Goal: Task Accomplishment & Management: Use online tool/utility

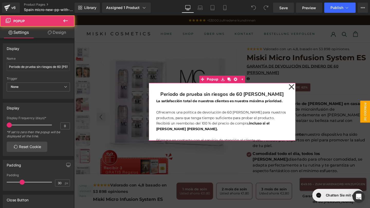
click at [300, 89] on icon at bounding box center [302, 91] width 6 height 26
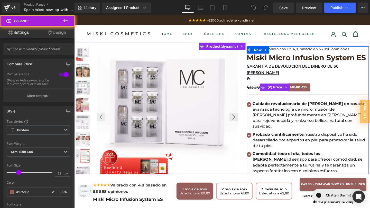
click at [308, 89] on span "SPARE" at bounding box center [306, 91] width 11 height 5
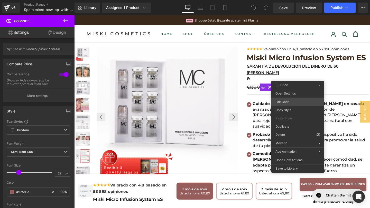
click at [292, 0] on div "You are previewing how the will restyle your page. You can not edit Elements in…" at bounding box center [185, 0] width 370 height 0
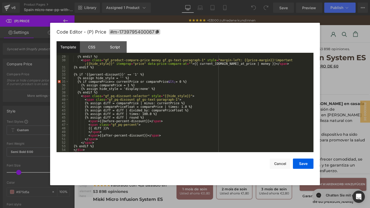
scroll to position [115, 0]
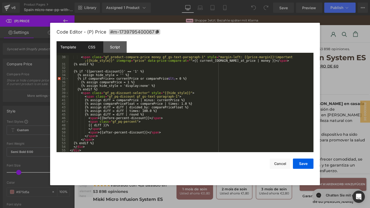
click at [98, 48] on div "CSS" at bounding box center [91, 47] width 23 height 12
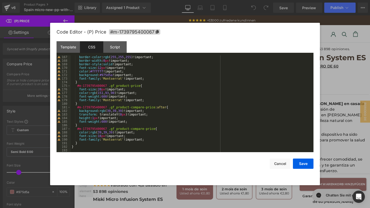
scroll to position [596, 0]
click at [112, 50] on div "Script" at bounding box center [114, 47] width 23 height 12
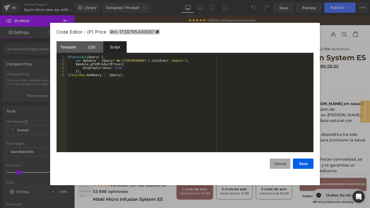
click at [281, 161] on button "Cancel" at bounding box center [279, 164] width 21 height 10
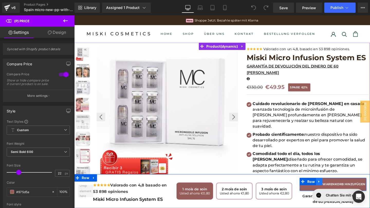
click at [331, 190] on icon at bounding box center [331, 190] width 4 height 4
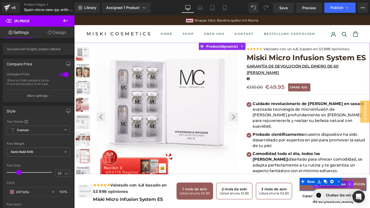
click at [337, 194] on span "(P) Cart Button" at bounding box center [346, 193] width 30 height 8
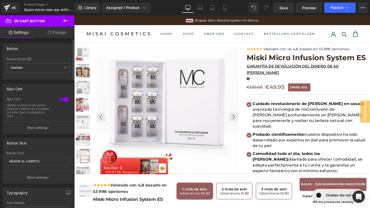
click at [29, 176] on p "More settings" at bounding box center [37, 178] width 21 height 5
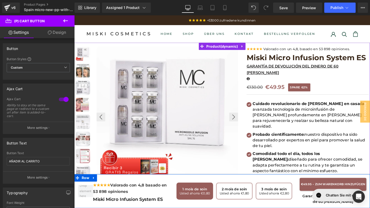
click at [269, 208] on div "1 mois de soin Usted ahorra €0,80 2 mois de soin Usted ahorra €1,80 3 mois de s…" at bounding box center [242, 201] width 129 height 28
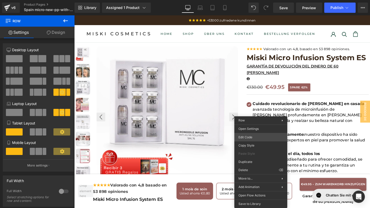
click at [254, 0] on div "(P) Cart Button You are previewing how the will restyle your page. You can not …" at bounding box center [185, 0] width 370 height 0
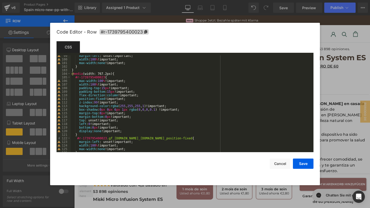
scroll to position [363, 0]
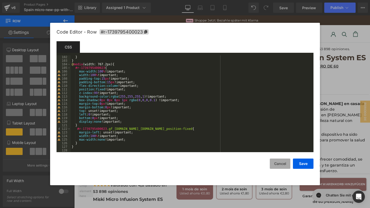
click at [276, 163] on button "Cancel" at bounding box center [279, 164] width 21 height 10
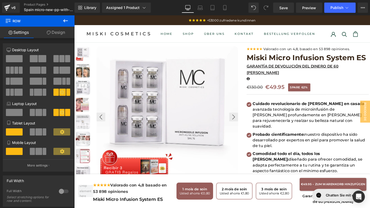
click at [67, 19] on icon at bounding box center [65, 21] width 6 height 6
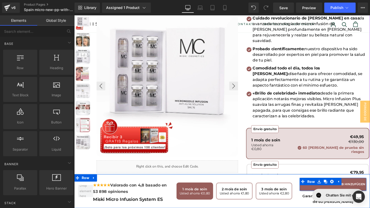
scroll to position [0, 0]
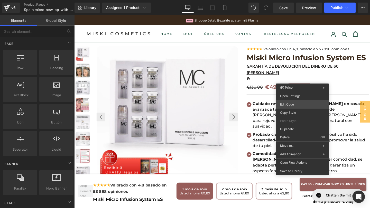
click at [301, 0] on div "(P) Cart Button You are previewing how the will restyle your page. You can not …" at bounding box center [185, 0] width 370 height 0
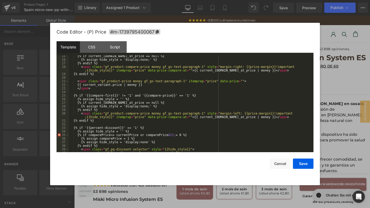
scroll to position [115, 0]
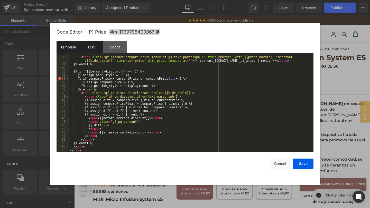
click at [0, 0] on div "CSS" at bounding box center [0, 0] width 0 height 0
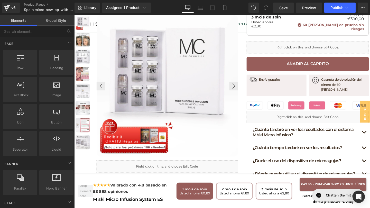
scroll to position [253, 0]
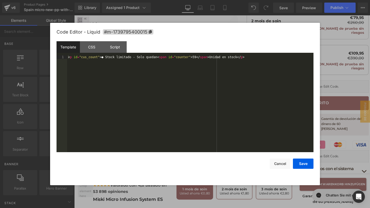
click at [285, 0] on div "(P) Cart Button You are previewing how the will restyle your page. You can not …" at bounding box center [185, 0] width 370 height 0
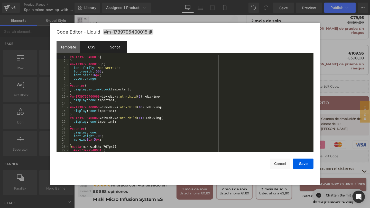
click at [0, 0] on div "Script" at bounding box center [0, 0] width 0 height 0
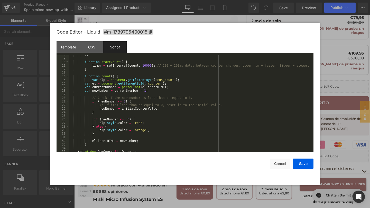
scroll to position [0, 0]
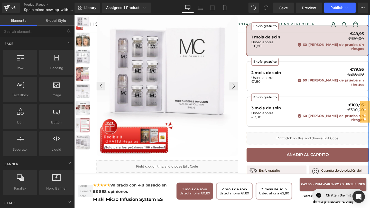
scroll to position [186, 0]
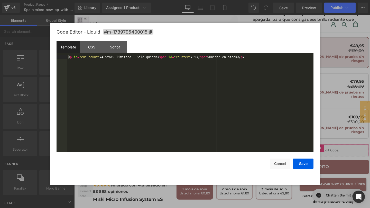
click at [274, 0] on div "(P) Cart Button You are previewing how the will restyle your page. You can not …" at bounding box center [185, 0] width 370 height 0
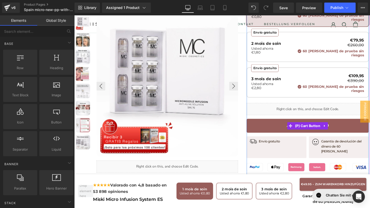
scroll to position [238, 0]
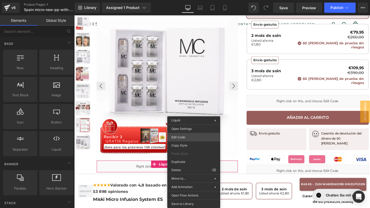
click at [187, 0] on div "(P) Cart Button You are previewing how the will restyle your page. You can not …" at bounding box center [185, 0] width 370 height 0
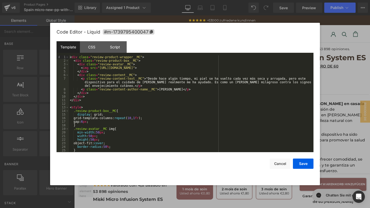
scroll to position [65, 0]
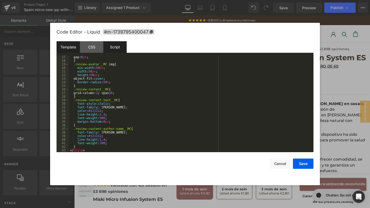
click at [0, 0] on div "Script" at bounding box center [0, 0] width 0 height 0
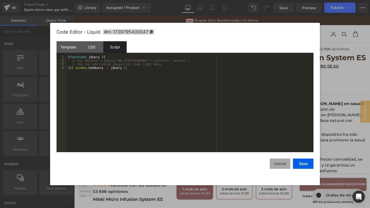
click at [275, 163] on button "Cancel" at bounding box center [279, 164] width 21 height 10
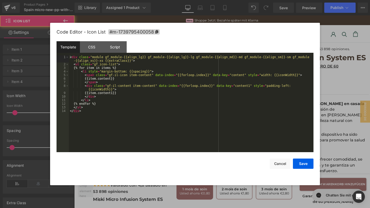
click at [324, 117] on body "(P) Cart Button You are previewing how the will restyle your page. You can not …" at bounding box center [185, 104] width 370 height 208
drag, startPoint x: 282, startPoint y: 164, endPoint x: 234, endPoint y: 125, distance: 61.8
click at [0, 0] on button "Cancel" at bounding box center [0, 0] width 0 height 0
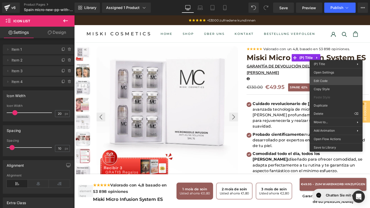
click at [329, 79] on body "(P) Cart Button You are previewing how the will restyle your page. You can not …" at bounding box center [185, 104] width 370 height 208
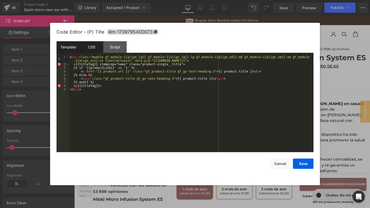
click at [0, 0] on div "CSS" at bounding box center [0, 0] width 0 height 0
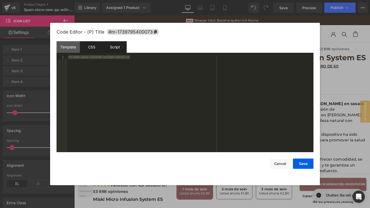
click at [0, 0] on div "CSS" at bounding box center [0, 0] width 0 height 0
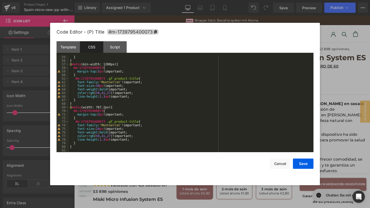
scroll to position [194, 0]
click at [0, 0] on button "Cancel" at bounding box center [0, 0] width 0 height 0
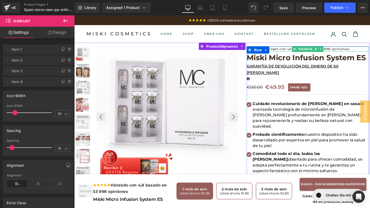
click at [299, 51] on font "Valorado con un 4,8, basado en 53 898 opiniones." at bounding box center [318, 51] width 91 height 5
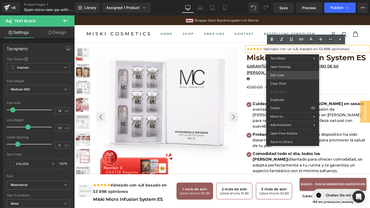
click at [289, 0] on div "(P) Cart Button You are previewing how the will restyle your page. You can not …" at bounding box center [185, 0] width 370 height 0
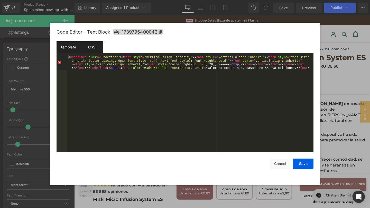
click at [86, 47] on div "CSS" at bounding box center [91, 47] width 23 height 12
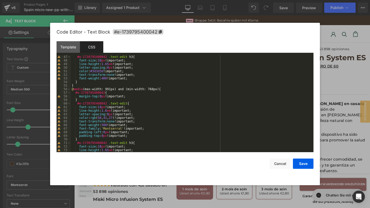
scroll to position [166, 0]
click at [268, 159] on div "Save Cancel" at bounding box center [184, 160] width 257 height 17
click at [186, 90] on button "Cancel" at bounding box center [183, 90] width 5 height 0
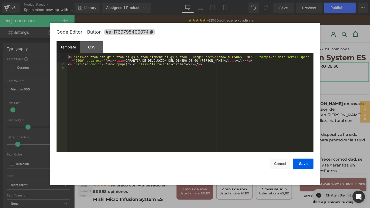
click at [271, 0] on div "(P) Cart Button You are previewing how the will restyle your page. You can not …" at bounding box center [185, 0] width 370 height 0
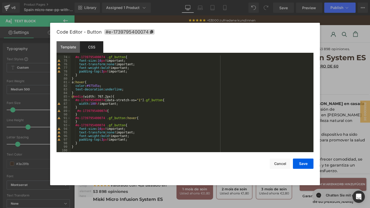
scroll to position [262, 0]
click at [0, 0] on button "Cancel" at bounding box center [0, 0] width 0 height 0
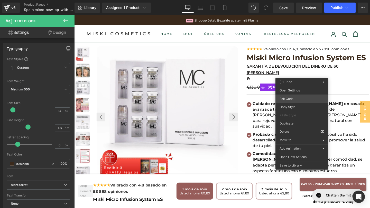
click at [292, 0] on div "(P) Cart Button You are previewing how the will restyle your page. You can not …" at bounding box center [185, 0] width 370 height 0
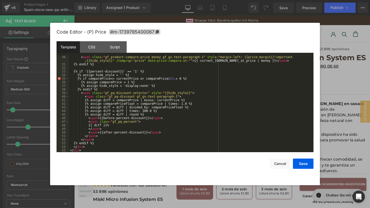
scroll to position [115, 0]
click at [281, 175] on button "Cancel" at bounding box center [271, 178] width 25 height 6
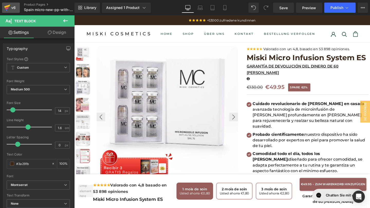
click at [14, 6] on div "v6" at bounding box center [13, 7] width 6 height 7
click at [293, 12] on link "Save" at bounding box center [283, 8] width 21 height 10
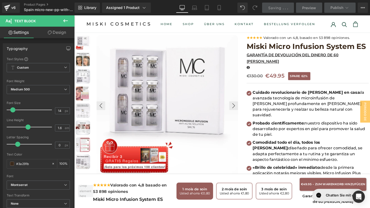
scroll to position [0, 0]
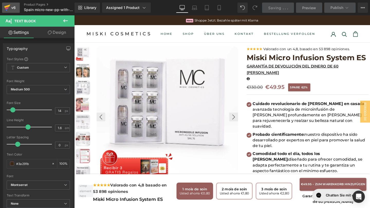
click at [8, 9] on icon at bounding box center [7, 7] width 6 height 13
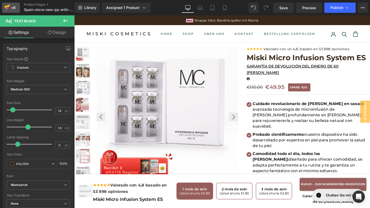
click at [12, 12] on link "v6" at bounding box center [11, 8] width 18 height 10
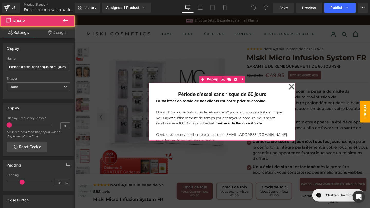
click at [302, 90] on icon at bounding box center [302, 91] width 6 height 6
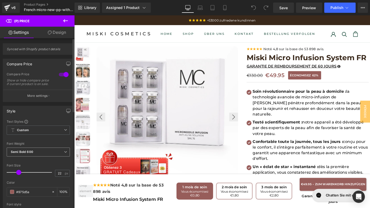
scroll to position [223, 0]
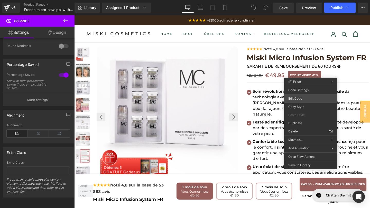
click at [307, 0] on div "You are previewing how the will restyle your page. You can not edit Elements in…" at bounding box center [185, 0] width 370 height 0
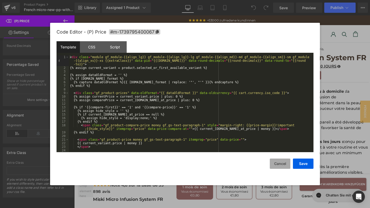
click at [276, 160] on button "Cancel" at bounding box center [279, 164] width 21 height 10
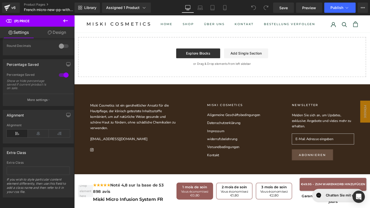
scroll to position [0, 0]
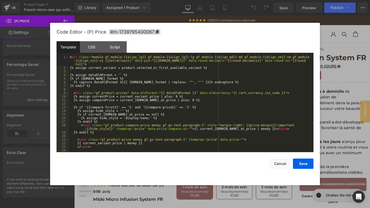
click at [291, 0] on div "You are previewing how the will restyle your page. You can not edit Elements in…" at bounding box center [185, 0] width 370 height 0
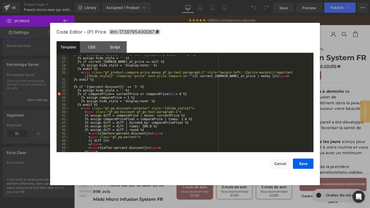
scroll to position [100, 0]
click at [271, 162] on button "Cancel" at bounding box center [279, 164] width 21 height 10
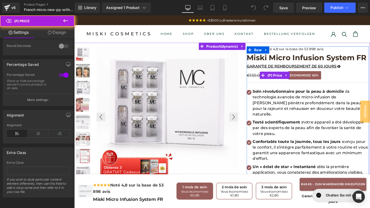
click at [343, 79] on div "€130.00 €49.95 ÉCONOMISEZ 62%" at bounding box center [319, 78] width 128 height 9
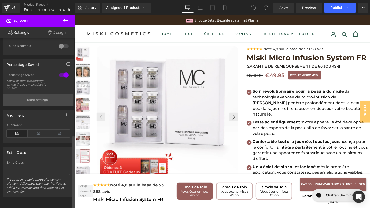
click at [42, 99] on button "More settings" at bounding box center [38, 100] width 70 height 12
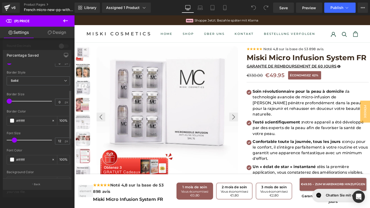
scroll to position [0, 0]
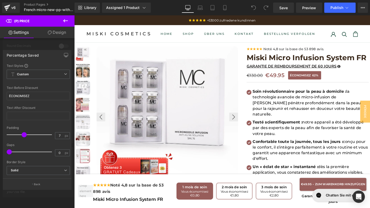
click at [67, 20] on icon at bounding box center [65, 21] width 6 height 6
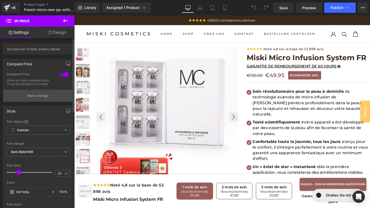
click at [55, 100] on button "More settings" at bounding box center [38, 96] width 70 height 12
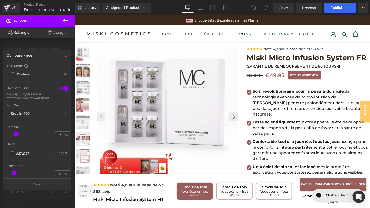
click at [13, 25] on span "(P) Price" at bounding box center [30, 20] width 51 height 11
click at [14, 23] on span "(P) Price" at bounding box center [30, 20] width 51 height 11
click at [65, 21] on icon at bounding box center [65, 20] width 5 height 3
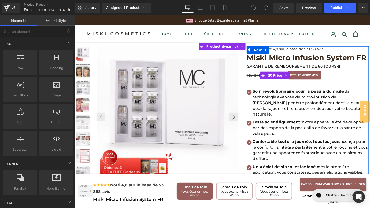
click at [325, 79] on span "62%" at bounding box center [327, 78] width 6 height 5
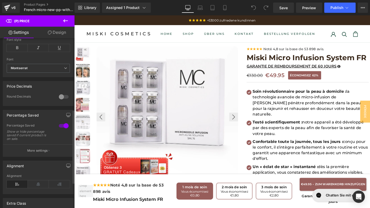
scroll to position [165, 0]
click at [46, 153] on p "More settings" at bounding box center [37, 151] width 21 height 5
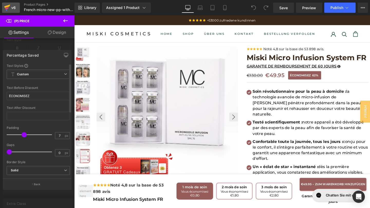
click at [6, 12] on icon at bounding box center [7, 7] width 6 height 13
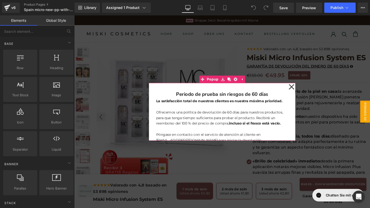
click at [300, 92] on icon at bounding box center [302, 91] width 6 height 6
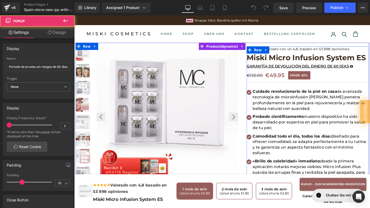
click at [311, 81] on span "SPARE 62%" at bounding box center [310, 78] width 23 height 9
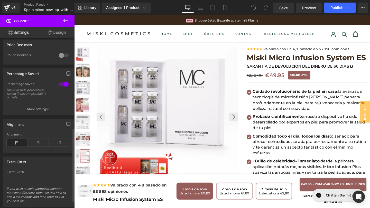
scroll to position [208, 0]
click at [40, 114] on button "More settings" at bounding box center [38, 108] width 70 height 12
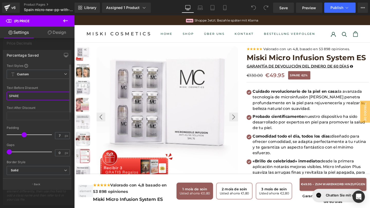
drag, startPoint x: 43, startPoint y: 96, endPoint x: 3, endPoint y: 97, distance: 40.3
click at [3, 97] on div "Text Styles Custom Custom Setup Global Style Custom Setup Global Style SPARE Te…" at bounding box center [38, 121] width 70 height 115
click at [28, 96] on input "SPARE" at bounding box center [38, 96] width 63 height 8
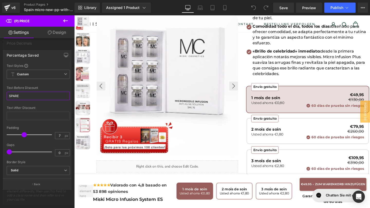
drag, startPoint x: 28, startPoint y: 97, endPoint x: 1, endPoint y: 97, distance: 26.9
click at [1, 97] on div "Percentage Saved Text Styles Custom Custom Setup Global Style Custom Setup Glob…" at bounding box center [37, 117] width 74 height 143
paste input "AHORRA"
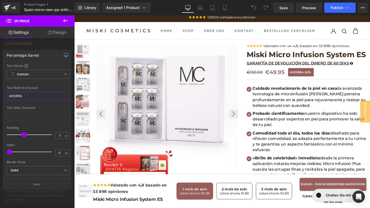
scroll to position [0, 0]
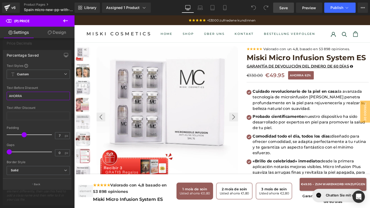
type input "AHORRA"
click at [279, 6] on link "Save" at bounding box center [283, 8] width 21 height 10
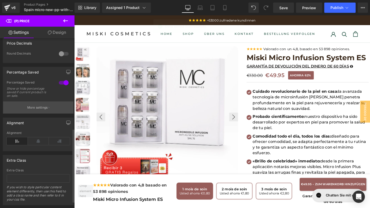
click at [43, 110] on p "More settings" at bounding box center [37, 107] width 21 height 5
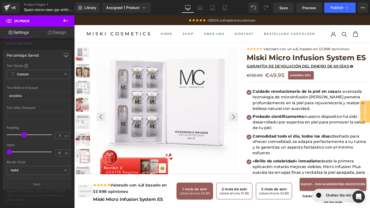
click at [64, 24] on button at bounding box center [65, 20] width 18 height 11
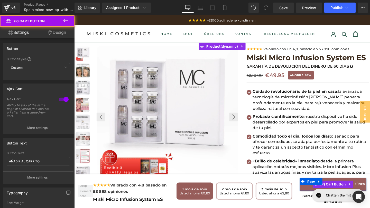
click at [318, 196] on button "AÑADIR AL CARRITO" at bounding box center [346, 194] width 70 height 14
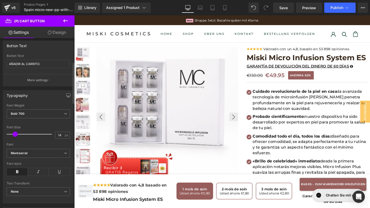
scroll to position [97, 0]
click at [52, 77] on button "More settings" at bounding box center [38, 80] width 70 height 12
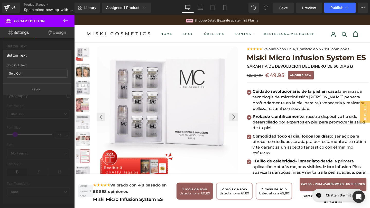
click at [25, 113] on div at bounding box center [37, 113] width 74 height 196
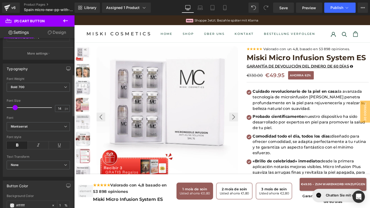
scroll to position [0, 0]
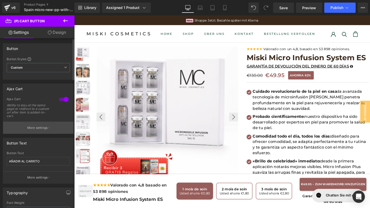
click at [38, 125] on button "More settings" at bounding box center [38, 128] width 70 height 12
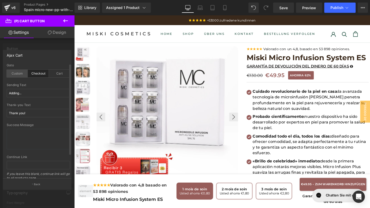
click at [22, 75] on div "Custom" at bounding box center [17, 74] width 21 height 8
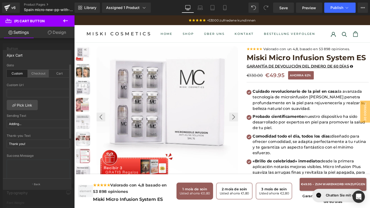
click at [34, 74] on div "Checkout" at bounding box center [38, 74] width 21 height 8
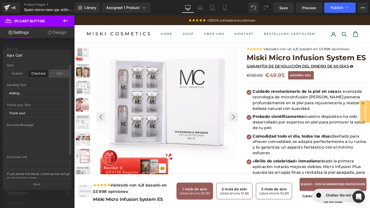
click at [58, 73] on div "Cart" at bounding box center [59, 74] width 21 height 8
click at [39, 73] on div "Checkout" at bounding box center [38, 74] width 21 height 8
click at [65, 21] on icon at bounding box center [65, 20] width 5 height 3
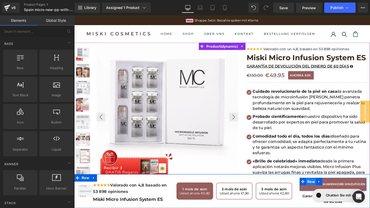
click at [320, 193] on span "Row" at bounding box center [322, 191] width 11 height 8
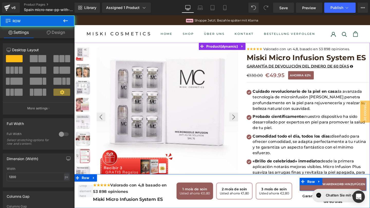
click at [321, 195] on button "AÑADIR AL CARRITO" at bounding box center [346, 194] width 70 height 14
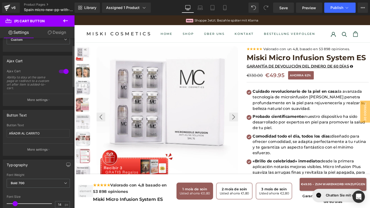
scroll to position [28, 0]
click at [46, 136] on input "AÑADIR AL CARRITO" at bounding box center [38, 133] width 63 height 8
type input "AÑADIR AL CARRITO"
click at [31, 148] on p "More settings" at bounding box center [37, 149] width 21 height 5
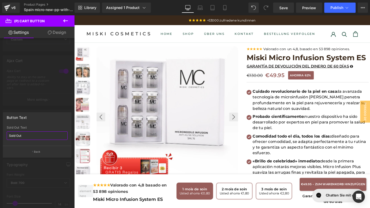
drag, startPoint x: 25, startPoint y: 134, endPoint x: 2, endPoint y: 131, distance: 23.4
click at [2, 131] on div "Button Text Sold Out Sold Out Text Sold Out Back" at bounding box center [37, 133] width 74 height 49
paste input "Agotado"
type input "Agotado"
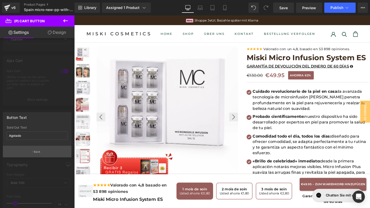
click at [33, 153] on button "Back" at bounding box center [37, 152] width 69 height 12
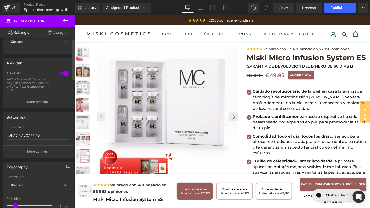
scroll to position [0, 0]
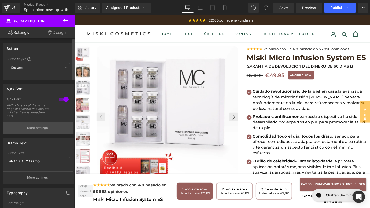
click at [33, 128] on p "More settings" at bounding box center [37, 128] width 21 height 5
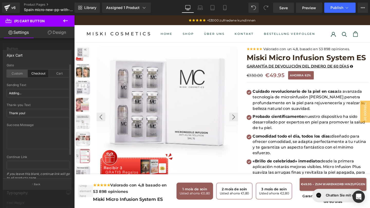
click at [12, 73] on div "Custom" at bounding box center [17, 74] width 21 height 8
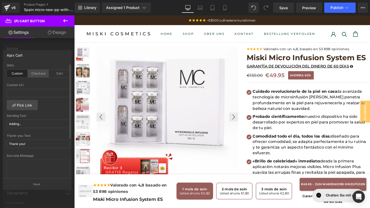
click at [34, 71] on div "Checkout" at bounding box center [38, 74] width 21 height 8
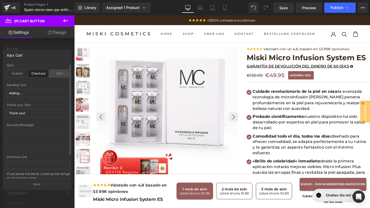
click at [59, 72] on div "Cart" at bounding box center [59, 74] width 21 height 8
click at [39, 73] on div "Checkout" at bounding box center [38, 74] width 21 height 8
drag, startPoint x: 36, startPoint y: 93, endPoint x: 1, endPoint y: 93, distance: 35.9
click at [0, 93] on div "Ajax Cart checkout Goto Custom Checkout Cart Custom Url Pick Link Adding... Sen…" at bounding box center [37, 117] width 74 height 143
paste input "ñadiendo"
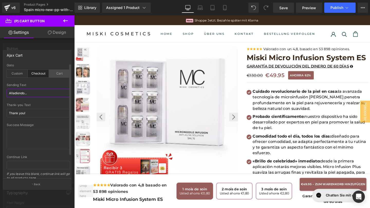
type input "Añadiendo..."
click at [55, 77] on div "Cart" at bounding box center [59, 74] width 21 height 8
click at [39, 73] on div "Checkout" at bounding box center [38, 74] width 21 height 8
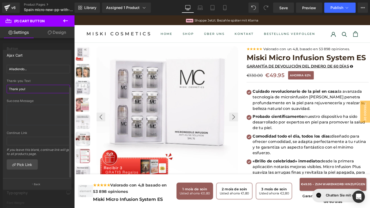
drag, startPoint x: 38, startPoint y: 86, endPoint x: 4, endPoint y: 87, distance: 34.1
click at [4, 87] on div "checkout Goto Custom Checkout Cart Custom Url Pick Link Adding... Sending Text …" at bounding box center [38, 121] width 70 height 115
paste input "¡Gracias"
type input "¡Gracias!"
click at [60, 35] on link "Design" at bounding box center [56, 33] width 37 height 12
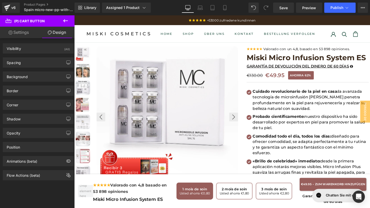
click at [25, 34] on link "Settings" at bounding box center [18, 33] width 37 height 12
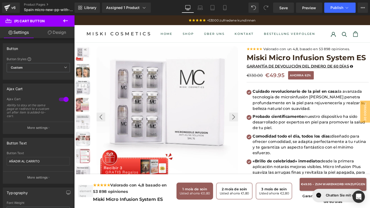
click at [67, 20] on icon at bounding box center [65, 21] width 6 height 6
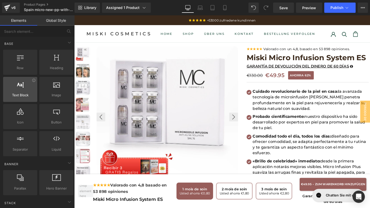
click at [20, 84] on icon at bounding box center [20, 84] width 7 height 7
click at [20, 85] on icon at bounding box center [20, 84] width 7 height 7
click at [58, 18] on link "Global Style" at bounding box center [55, 20] width 37 height 10
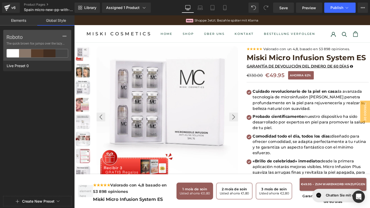
click at [25, 20] on link "Elements" at bounding box center [18, 20] width 37 height 10
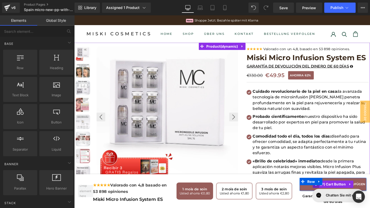
click at [328, 196] on span at bounding box center [327, 193] width 7 height 8
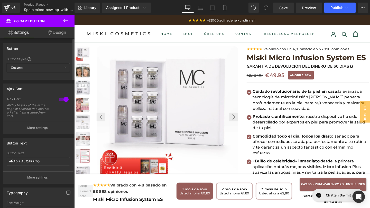
click at [60, 72] on span "Custom Setup Global Style" at bounding box center [38, 67] width 63 height 9
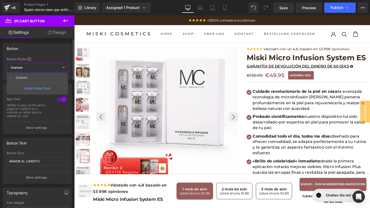
click at [60, 71] on span "Custom Setup Global Style" at bounding box center [37, 67] width 61 height 9
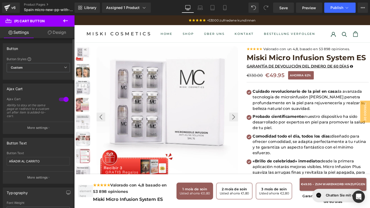
scroll to position [13, 0]
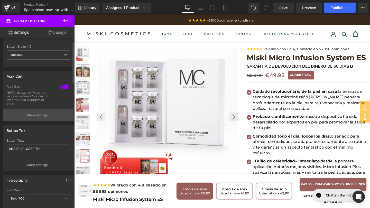
click at [36, 112] on button "More settings" at bounding box center [38, 115] width 70 height 12
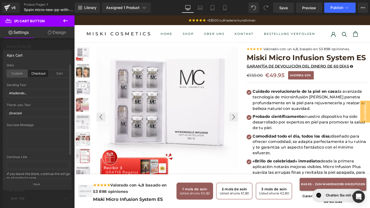
click at [15, 75] on div "Custom" at bounding box center [17, 74] width 21 height 8
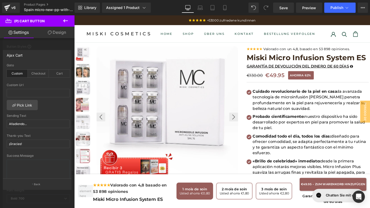
click at [68, 21] on icon at bounding box center [65, 21] width 6 height 6
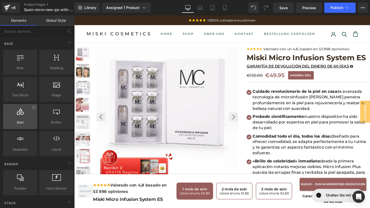
scroll to position [10, 0]
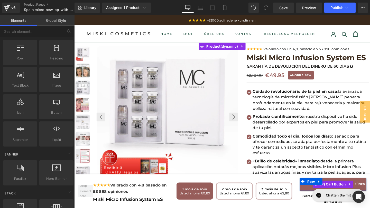
click at [318, 196] on button "AÑADIR AL CARRITO" at bounding box center [346, 194] width 70 height 14
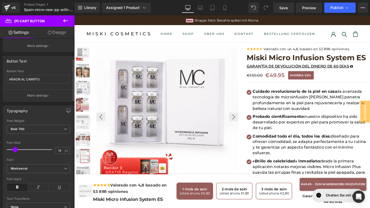
scroll to position [85, 0]
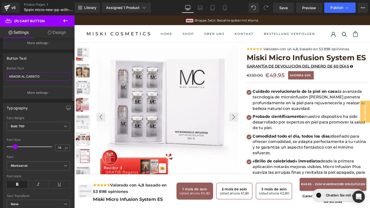
drag, startPoint x: 46, startPoint y: 76, endPoint x: 0, endPoint y: 76, distance: 45.7
click at [0, 76] on div "Button Text AÑADIR AL CARRITO Button Text AÑADIR AL CARRITO More settings" at bounding box center [38, 74] width 77 height 50
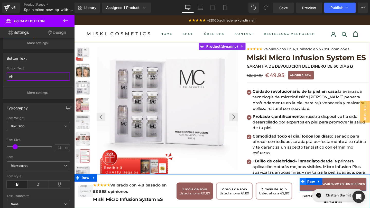
type input "A"
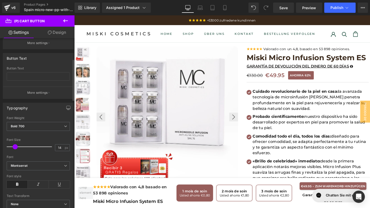
click at [55, 62] on div "Button Text" at bounding box center [38, 58] width 70 height 10
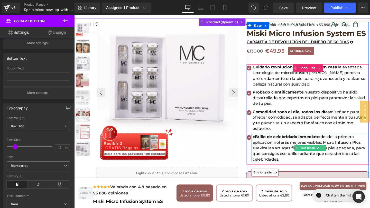
scroll to position [31, 0]
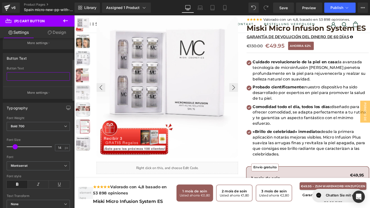
click at [35, 76] on input "text" at bounding box center [38, 76] width 63 height 8
paste input "AÑADIR AL CARRITO"
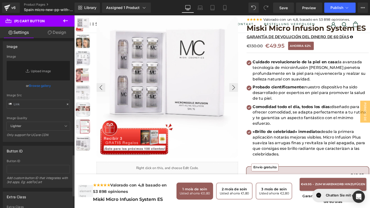
scroll to position [477, 0]
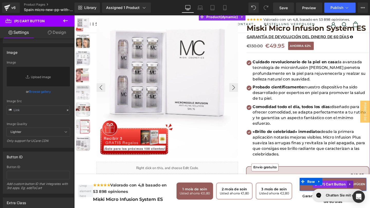
type input "AÑADIR AL CARRITO"
click at [363, 192] on icon at bounding box center [364, 193] width 4 height 4
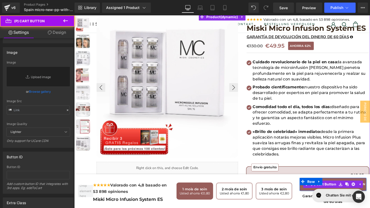
click at [353, 188] on button "AÑADIR AL CARRITO" at bounding box center [346, 194] width 70 height 14
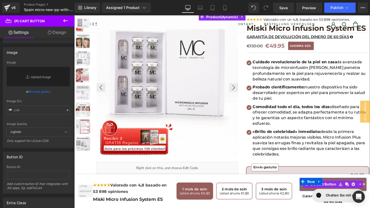
click at [353, 188] on button "Añadiendo..." at bounding box center [346, 194] width 70 height 14
click at [314, 197] on button "AÑADIR AL CARRITO" at bounding box center [346, 194] width 70 height 14
click at [369, 193] on icon at bounding box center [374, 193] width 4 height 4
click at [369, 193] on button "AÑADIR AL CARRITO" at bounding box center [346, 194] width 70 height 14
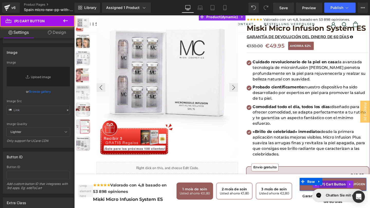
click at [352, 193] on span "(P) Cart Button" at bounding box center [346, 193] width 30 height 8
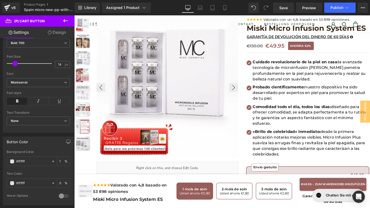
scroll to position [136, 0]
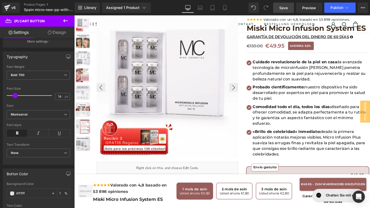
click at [280, 6] on span "Save" at bounding box center [283, 7] width 8 height 5
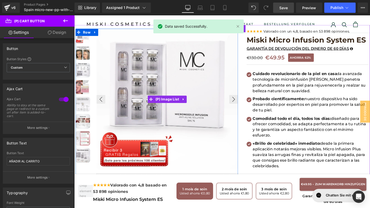
scroll to position [0, 0]
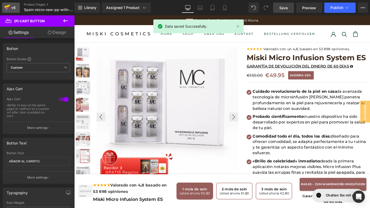
click at [7, 10] on icon at bounding box center [7, 7] width 6 height 13
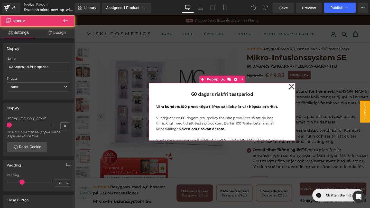
click at [303, 87] on icon at bounding box center [302, 91] width 6 height 26
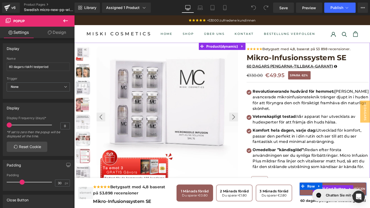
click at [316, 199] on button "LÄGG I VARUKORGEN" at bounding box center [346, 198] width 70 height 14
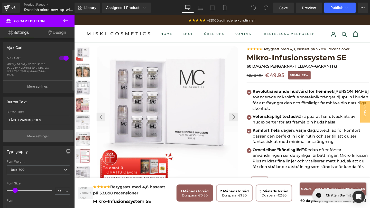
scroll to position [43, 0]
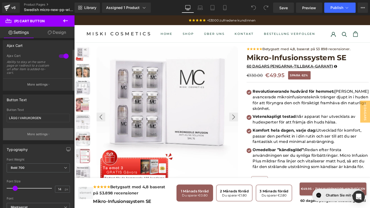
click at [41, 133] on p "More settings" at bounding box center [37, 134] width 21 height 5
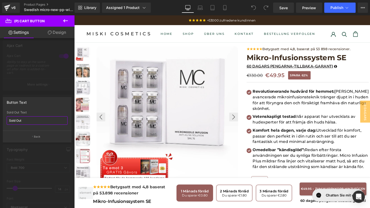
drag, startPoint x: 37, startPoint y: 122, endPoint x: 0, endPoint y: 118, distance: 37.0
click at [0, 118] on div "Button Text Sold Out Sold Out Text Sold Out Back" at bounding box center [37, 117] width 74 height 49
paste input "lut på lager"
type input "Slut på lager"
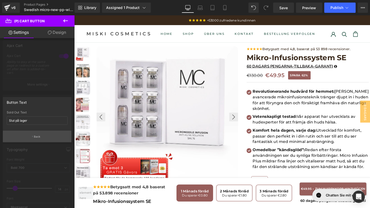
click at [41, 134] on button "Back" at bounding box center [37, 137] width 69 height 12
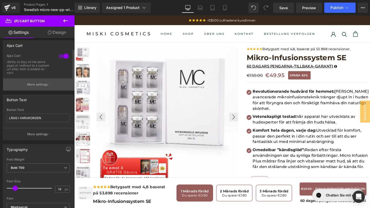
click at [38, 84] on p "More settings" at bounding box center [37, 84] width 21 height 5
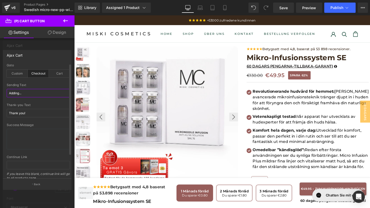
drag, startPoint x: 35, startPoint y: 95, endPoint x: 4, endPoint y: 95, distance: 31.3
click at [4, 95] on div "checkout Goto Custom Checkout Cart Custom Url Pick Link Adding... Sending Text …" at bounding box center [38, 121] width 70 height 115
paste input "Lägger till"
type input "Lägger till..."
click at [30, 117] on div "Thank-you Text Thank you!" at bounding box center [38, 113] width 63 height 20
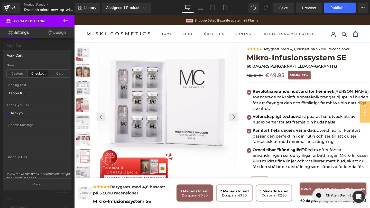
drag, startPoint x: 33, startPoint y: 115, endPoint x: 0, endPoint y: 113, distance: 33.4
click at [0, 113] on div "Ajax Cart checkout Goto Custom Checkout Cart Custom Url Pick Link Adding... Sen…" at bounding box center [37, 117] width 74 height 143
paste input "ack"
type input "Tack!"
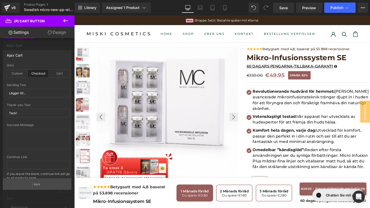
click at [34, 185] on p "Back" at bounding box center [37, 185] width 7 height 4
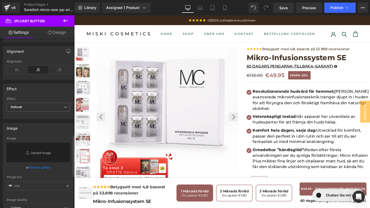
scroll to position [395, 0]
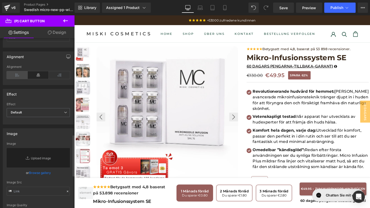
click at [15, 72] on icon at bounding box center [17, 75] width 21 height 8
click at [41, 74] on icon at bounding box center [38, 75] width 21 height 8
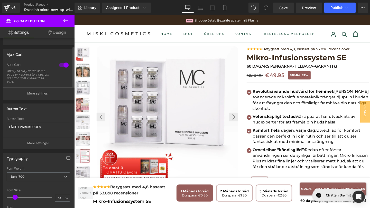
scroll to position [0, 0]
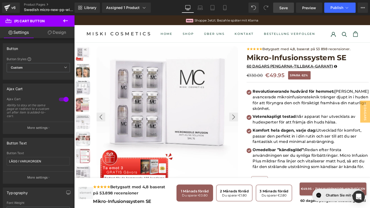
click at [290, 7] on link "Save" at bounding box center [283, 8] width 21 height 10
click at [11, 6] on div "v6" at bounding box center [13, 7] width 6 height 7
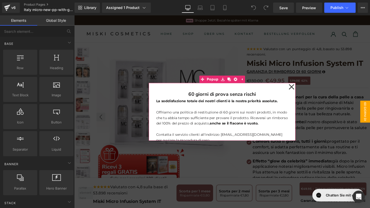
click at [299, 92] on icon at bounding box center [302, 91] width 6 height 26
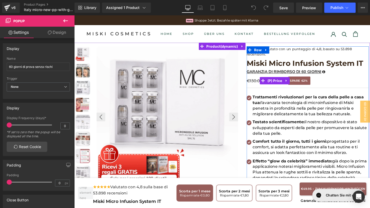
click at [305, 84] on span "SPARE" at bounding box center [306, 84] width 11 height 5
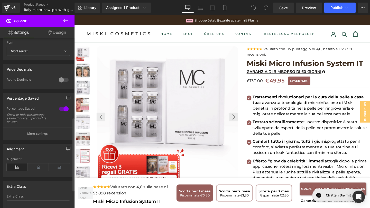
scroll to position [195, 0]
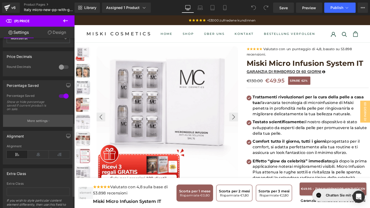
click at [30, 122] on button "More settings" at bounding box center [38, 121] width 70 height 12
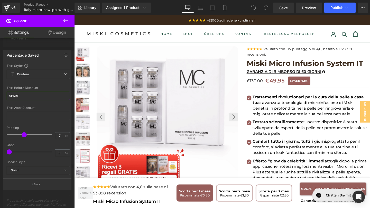
drag, startPoint x: 29, startPoint y: 98, endPoint x: 0, endPoint y: 95, distance: 29.1
click at [0, 95] on div "Percentage Saved Text Styles Custom Custom Setup Global Style Custom Setup Glob…" at bounding box center [37, 117] width 74 height 143
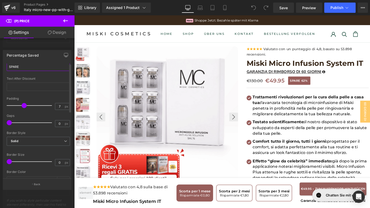
scroll to position [0, 0]
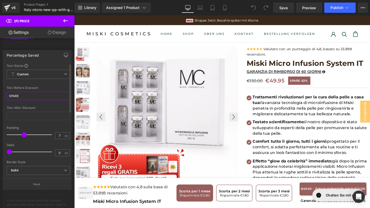
paste input "RISPARMIA"
type input "RISPARMIA"
click at [65, 21] on icon at bounding box center [65, 21] width 6 height 6
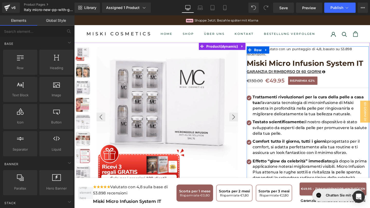
click at [316, 82] on span "RISPARMIA" at bounding box center [310, 84] width 18 height 5
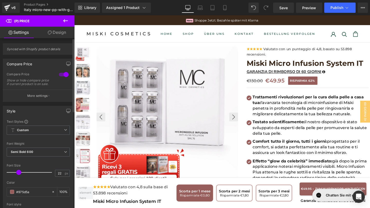
drag, startPoint x: 11, startPoint y: 76, endPoint x: 27, endPoint y: 99, distance: 28.0
click at [27, 98] on p "More settings" at bounding box center [37, 96] width 21 height 5
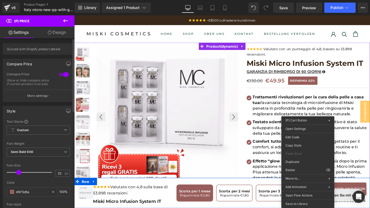
click at [273, 199] on p "Scorta per 3 mesi" at bounding box center [284, 200] width 33 height 5
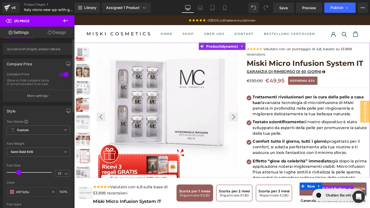
click at [315, 201] on button "AGGIUNGI AL CARRELLO" at bounding box center [346, 198] width 70 height 14
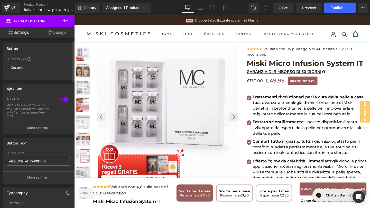
scroll to position [18, 0]
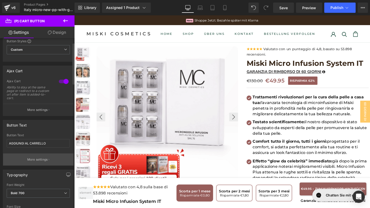
click at [40, 159] on p "More settings" at bounding box center [37, 160] width 21 height 5
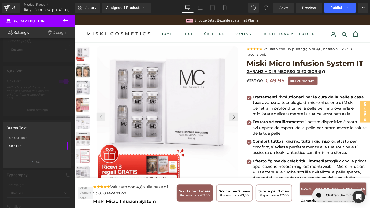
drag, startPoint x: 37, startPoint y: 149, endPoint x: 0, endPoint y: 149, distance: 37.2
click at [0, 149] on div "Button Text Sold Out Sold Out Text Sold Out Back" at bounding box center [37, 143] width 74 height 49
drag, startPoint x: 28, startPoint y: 147, endPoint x: 3, endPoint y: 147, distance: 24.6
click at [3, 147] on div "Sold Out Sold Out Text Sold Out" at bounding box center [37, 146] width 68 height 20
paste input "Esaurito"
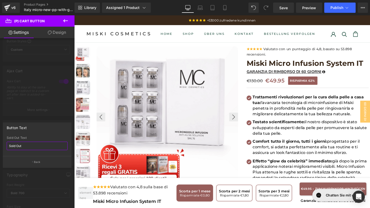
type input "Esaurito"
click at [29, 160] on button "Back" at bounding box center [37, 162] width 69 height 12
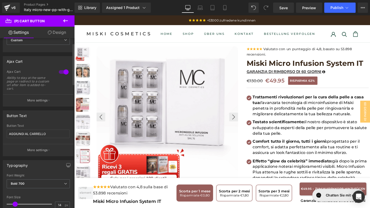
scroll to position [20, 0]
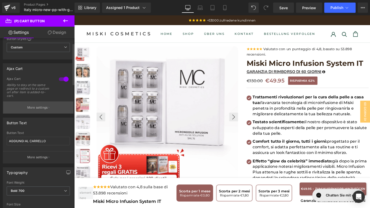
click at [41, 109] on p "More settings" at bounding box center [37, 107] width 21 height 5
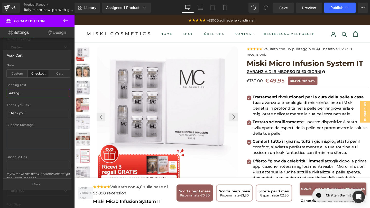
drag, startPoint x: 29, startPoint y: 92, endPoint x: 0, endPoint y: 93, distance: 28.8
click at [0, 92] on div "Ajax Cart checkout Goto Custom Checkout Cart Custom Url Pick Link Adding... Sen…" at bounding box center [37, 117] width 74 height 143
paste input "ggiungendo"
type input "Aggiungendo..."
drag, startPoint x: 31, startPoint y: 109, endPoint x: 48, endPoint y: 113, distance: 17.1
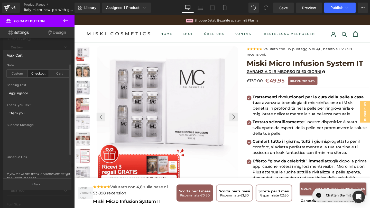
click at [48, 113] on input "Thank you!" at bounding box center [38, 113] width 63 height 8
paste input "Grazie"
type input "Grazie!"
click at [67, 21] on icon at bounding box center [65, 20] width 5 height 3
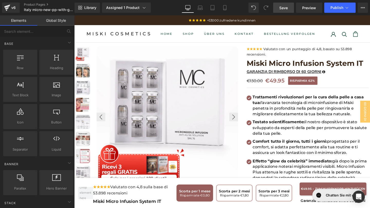
click at [286, 7] on span "Save" at bounding box center [283, 7] width 8 height 5
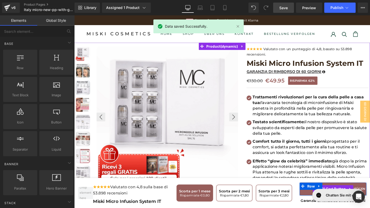
click at [316, 203] on button "AGGIUNGI AL CARRELLO" at bounding box center [346, 198] width 70 height 14
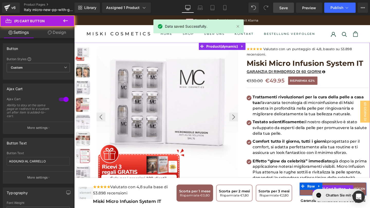
click at [316, 203] on button "Aggiungendo..." at bounding box center [346, 198] width 70 height 14
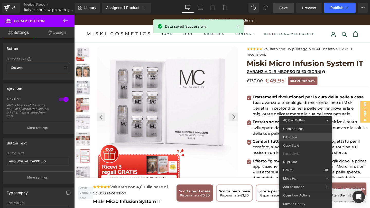
click at [286, 0] on div "You are previewing how the will restyle your page. You can not edit Elements in…" at bounding box center [185, 0] width 370 height 0
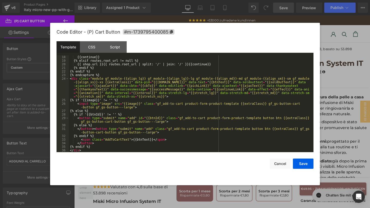
scroll to position [61, 0]
click at [0, 0] on div "CSS" at bounding box center [0, 0] width 0 height 0
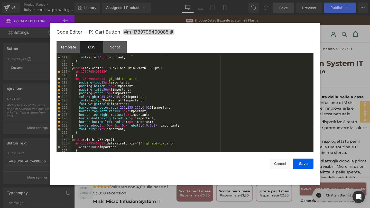
scroll to position [412, 0]
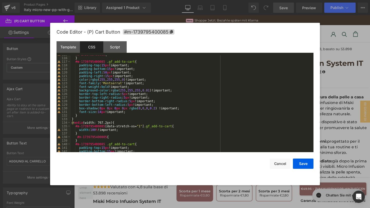
click at [0, 0] on div "Template CSS Script Data" at bounding box center [0, 0] width 0 height 0
click at [0, 0] on div "Script" at bounding box center [0, 0] width 0 height 0
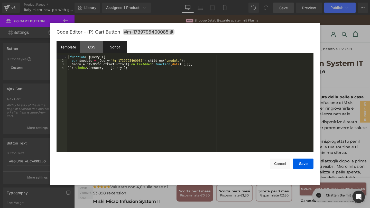
click at [0, 0] on div "CSS" at bounding box center [0, 0] width 0 height 0
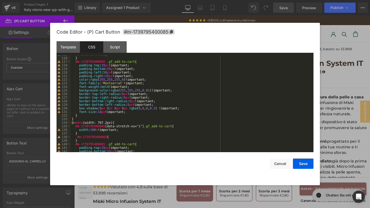
drag, startPoint x: 69, startPoint y: 48, endPoint x: 68, endPoint y: 45, distance: 2.8
click at [0, 0] on div "Template" at bounding box center [0, 0] width 0 height 0
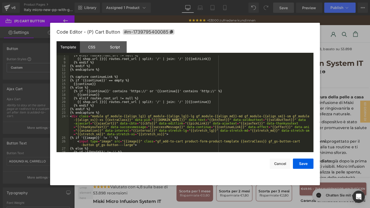
scroll to position [61, 0]
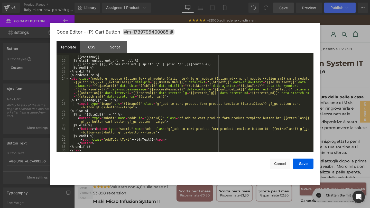
drag, startPoint x: 264, startPoint y: 159, endPoint x: 146, endPoint y: 144, distance: 118.8
click at [0, 0] on div "Code Editor - (P) Cart Button #m-1739795400085 Template CSS Script Data 18 19 2…" at bounding box center [0, 0] width 0 height 0
click at [0, 0] on button "Cancel" at bounding box center [0, 0] width 0 height 0
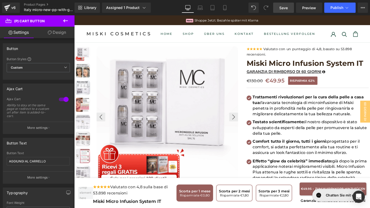
click at [283, 11] on link "Save" at bounding box center [283, 8] width 21 height 10
click at [13, 11] on div "v6" at bounding box center [13, 7] width 6 height 7
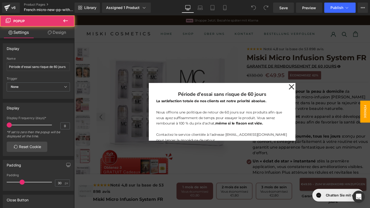
click at [302, 92] on icon at bounding box center [302, 91] width 6 height 26
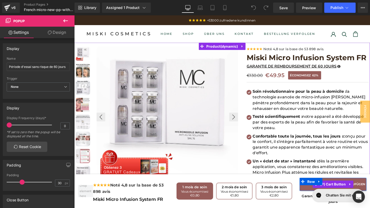
click at [315, 196] on button "AJOUTER AU PANIER" at bounding box center [346, 194] width 70 height 14
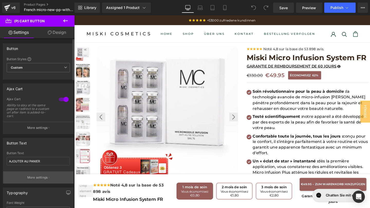
click at [42, 173] on button "More settings" at bounding box center [38, 178] width 70 height 12
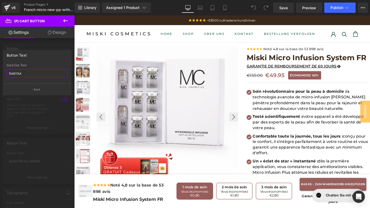
drag, startPoint x: 30, startPoint y: 73, endPoint x: 0, endPoint y: 73, distance: 30.3
click at [0, 73] on div "Button Text Sold Out Sold Out Text Sold Out Back" at bounding box center [37, 70] width 74 height 49
paste input "Comple"
type input "Complet"
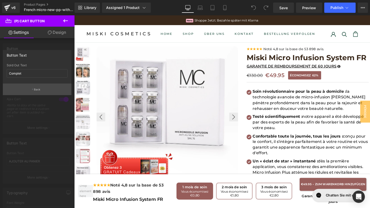
click at [33, 91] on button "Back" at bounding box center [37, 90] width 69 height 12
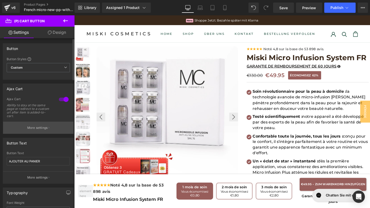
click at [34, 125] on button "More settings" at bounding box center [38, 128] width 70 height 12
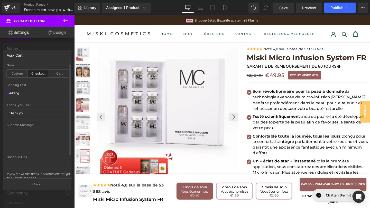
click at [37, 89] on input "Adding..." at bounding box center [38, 93] width 63 height 8
click at [36, 92] on input "Adding..." at bounding box center [38, 93] width 63 height 8
drag, startPoint x: 36, startPoint y: 92, endPoint x: 7, endPoint y: 91, distance: 28.2
click at [7, 91] on input "Adding..." at bounding box center [38, 93] width 63 height 8
paste input "jout en cours"
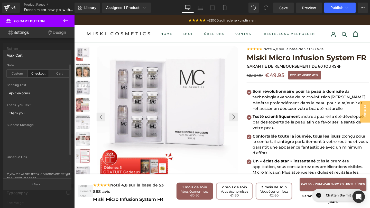
type input "Ajout en cours..."
drag, startPoint x: 36, startPoint y: 114, endPoint x: 7, endPoint y: 114, distance: 29.0
click at [7, 114] on input "Thank you!" at bounding box center [38, 113] width 63 height 8
paste input "Merci"
type input "Merci!"
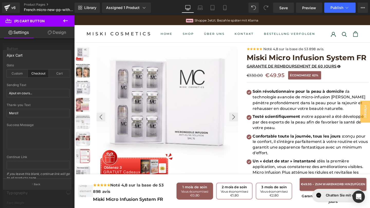
click at [65, 18] on icon at bounding box center [65, 21] width 6 height 6
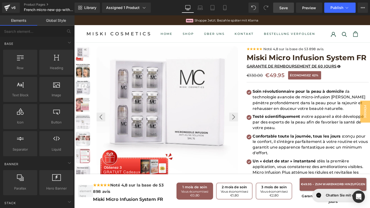
click at [285, 12] on link "Save" at bounding box center [283, 8] width 21 height 10
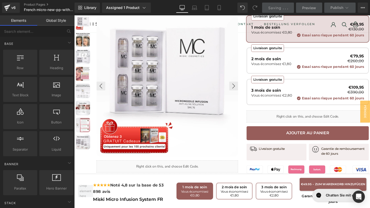
scroll to position [191, 0]
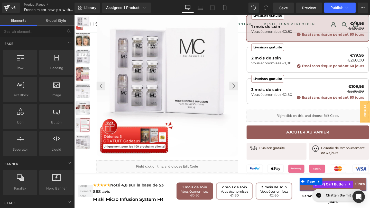
click at [319, 196] on button "AJOUTER AU PANIER" at bounding box center [346, 194] width 70 height 14
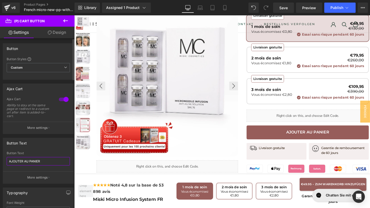
drag, startPoint x: 44, startPoint y: 163, endPoint x: 6, endPoint y: 156, distance: 39.0
click at [6, 156] on div "AJOUTER AU PANIER Button Text AJOUTER AU PANIER More settings" at bounding box center [38, 168] width 70 height 32
click at [228, 3] on link "Mobile" at bounding box center [224, 8] width 12 height 10
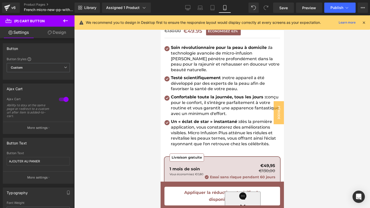
scroll to position [0, 0]
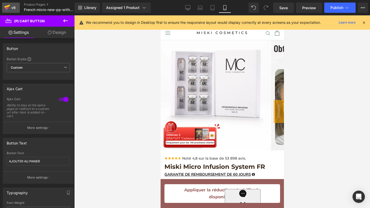
click at [11, 11] on div "v6" at bounding box center [13, 7] width 6 height 7
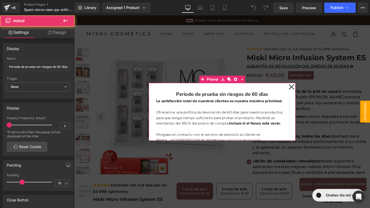
click at [299, 89] on icon at bounding box center [302, 91] width 6 height 26
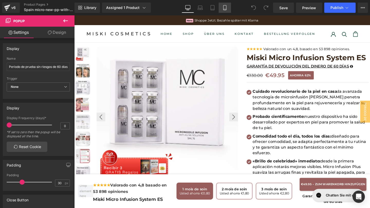
click at [224, 10] on icon at bounding box center [224, 7] width 3 height 5
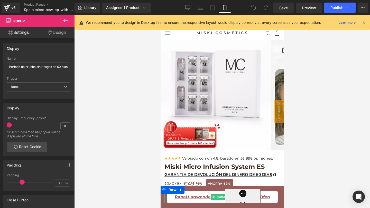
click at [167, 198] on link "Rabatt anwenden und Verfügbarkeit prüfen" at bounding box center [222, 197] width 111 height 12
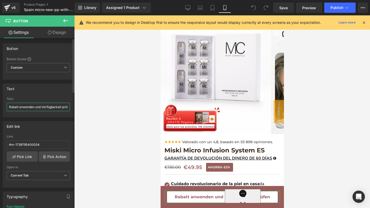
click at [9, 109] on input "Rabatt anwenden und Verfügbarkeit prüfen" at bounding box center [38, 107] width 63 height 8
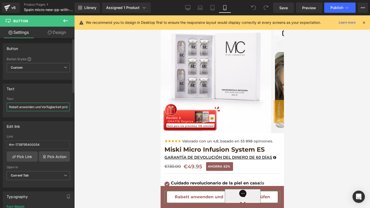
scroll to position [17, 0]
click at [9, 109] on input "Rabatt anwenden und Verfügbarkeit prüfen" at bounding box center [38, 107] width 63 height 8
click at [9, 108] on input "Rabatt anwenden und Verfügbarkeit prüfen" at bounding box center [38, 107] width 63 height 8
drag, startPoint x: 9, startPoint y: 108, endPoint x: 86, endPoint y: 108, distance: 77.5
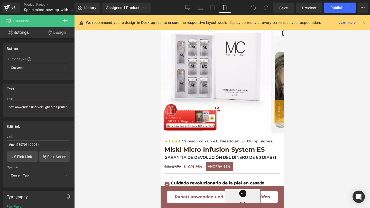
click at [86, 109] on div "You are previewing how the will restyle your page. You can not edit Elements in…" at bounding box center [185, 108] width 370 height 217
paste input "Aplicar descuento y comprobar disponibilidad"
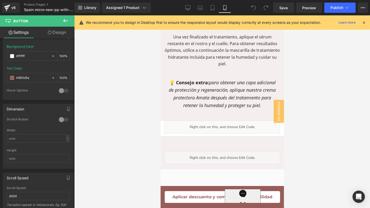
scroll to position [3886, 0]
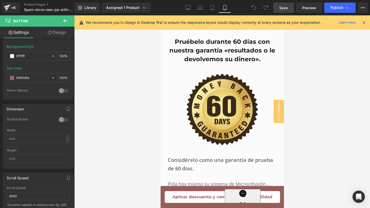
type input "Aplicar descuento y comprobar disponibilidad"
click at [287, 10] on span "Save" at bounding box center [283, 7] width 8 height 5
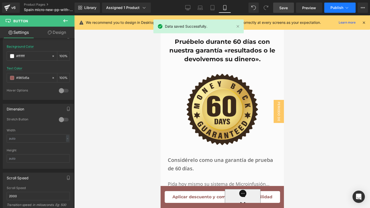
click at [327, 6] on button "Publish" at bounding box center [339, 8] width 31 height 10
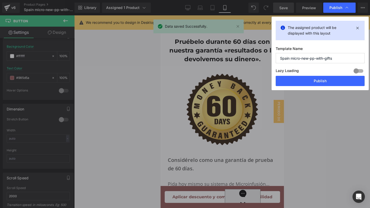
click at [327, 6] on div "Publish" at bounding box center [339, 8] width 32 height 10
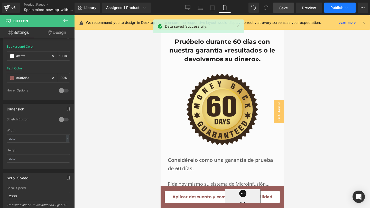
click at [327, 6] on button "Publish" at bounding box center [339, 8] width 31 height 10
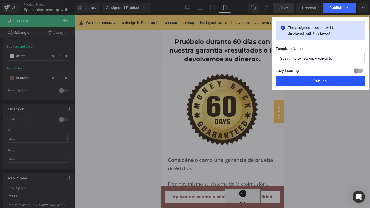
click at [318, 81] on button "Publish" at bounding box center [319, 81] width 89 height 10
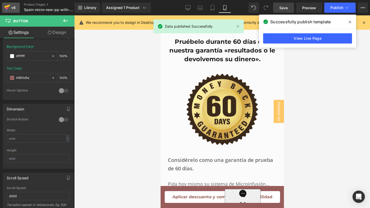
click at [10, 5] on div "v6" at bounding box center [13, 7] width 6 height 7
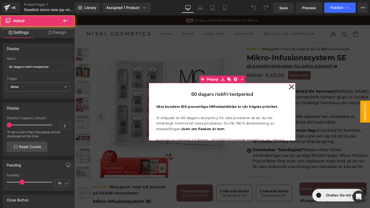
click at [297, 90] on div "60 dagars riskfri testperiod Heading [PERSON_NAME] 100-procentiga tillfredsstäl…" at bounding box center [229, 116] width 154 height 61
click at [298, 90] on div "60 dagars riskfri testperiod Heading [PERSON_NAME] 100-procentiga tillfredsstäl…" at bounding box center [229, 116] width 154 height 61
click at [300, 90] on icon at bounding box center [302, 91] width 6 height 26
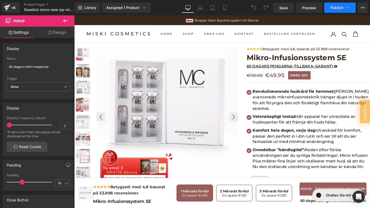
click at [336, 10] on button "Publish" at bounding box center [339, 8] width 31 height 10
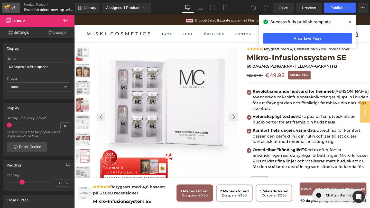
click at [13, 6] on div "v6" at bounding box center [13, 7] width 6 height 7
